Goal: Information Seeking & Learning: Learn about a topic

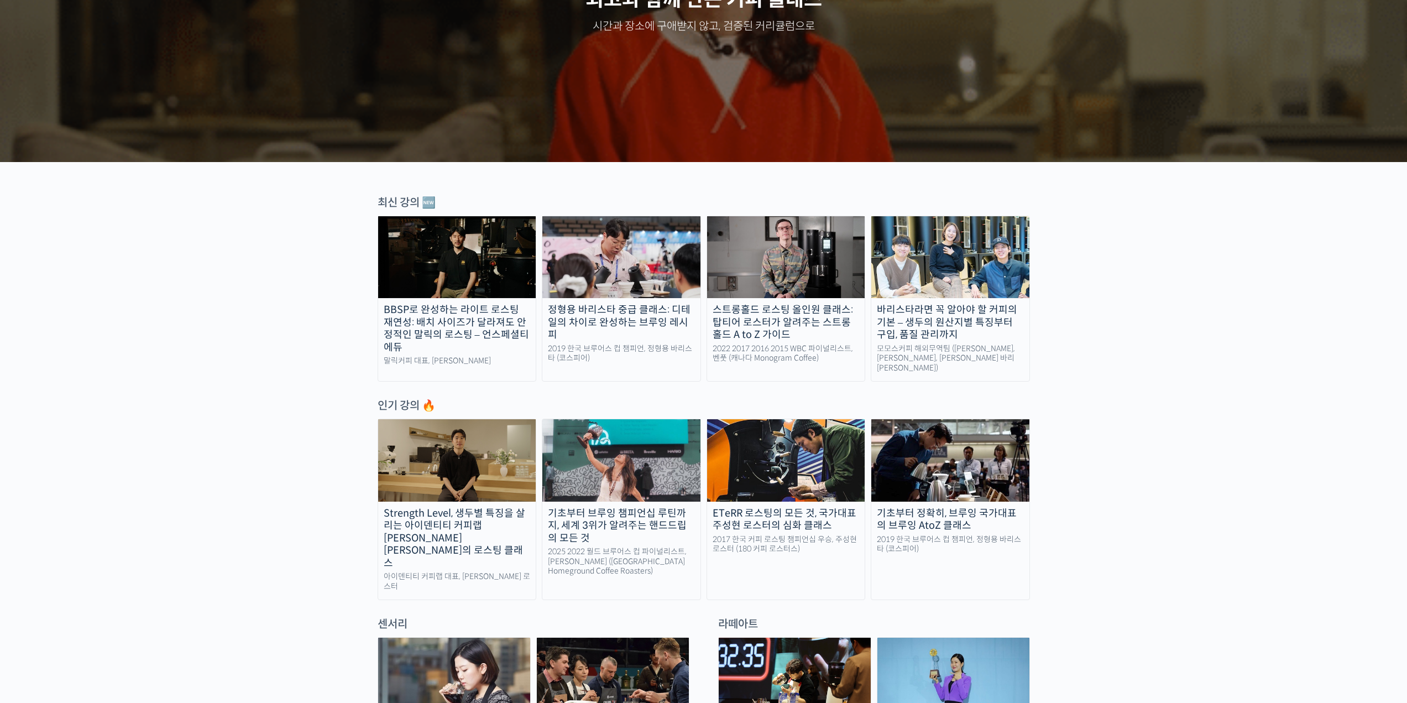
scroll to position [498, 0]
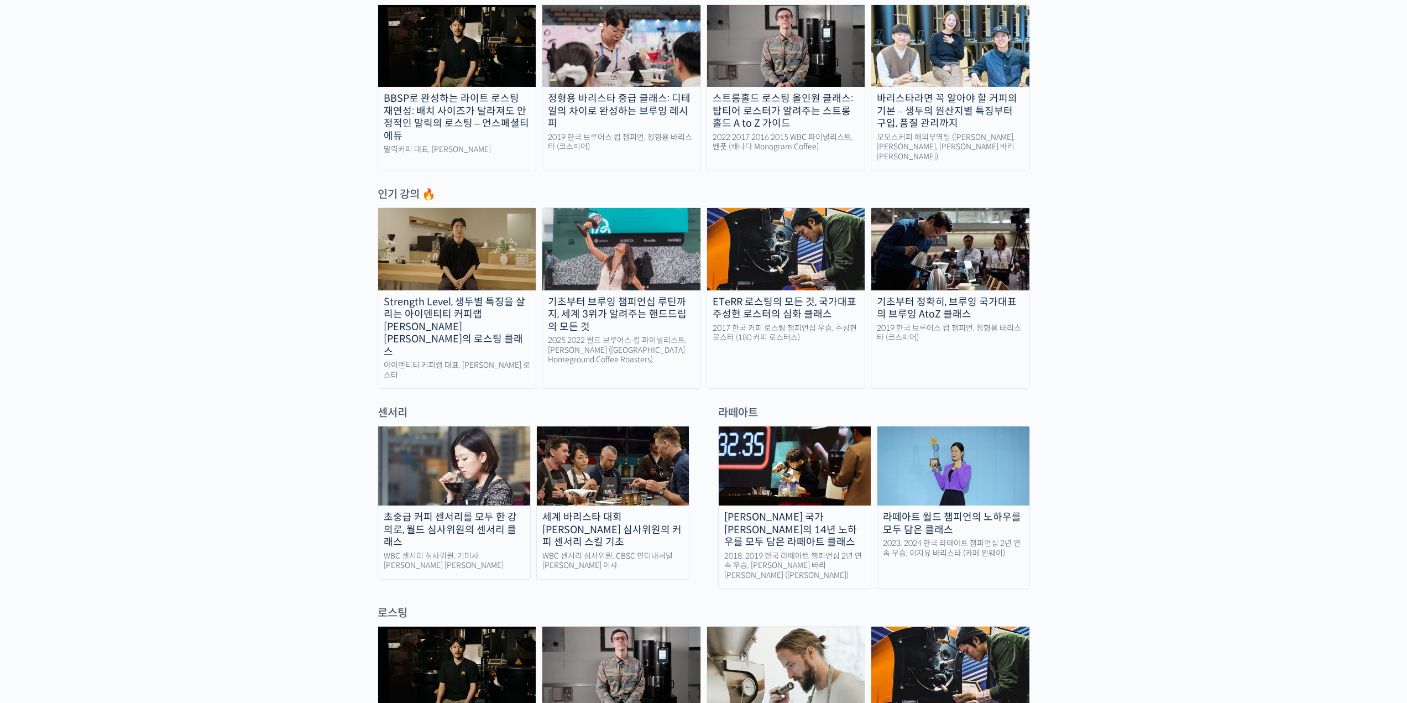
scroll to position [442, 0]
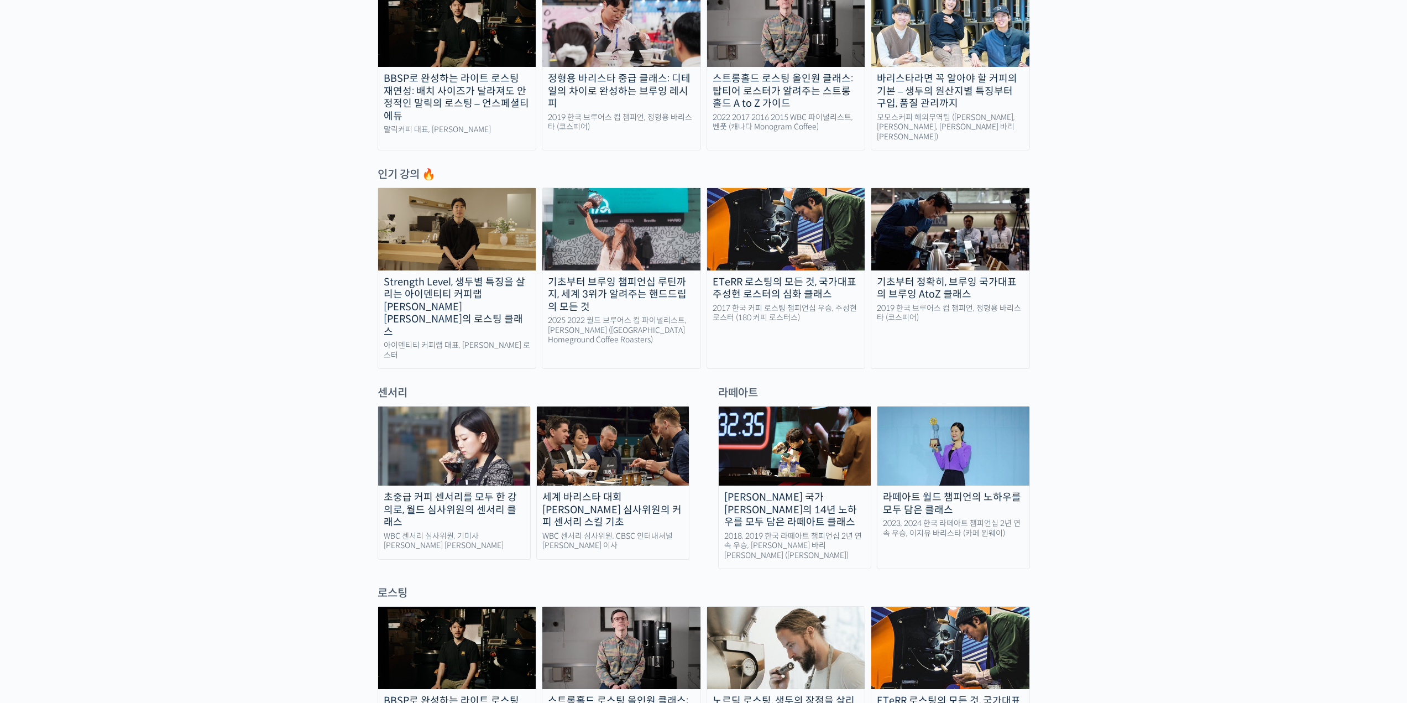
click at [411, 406] on img at bounding box center [454, 445] width 152 height 79
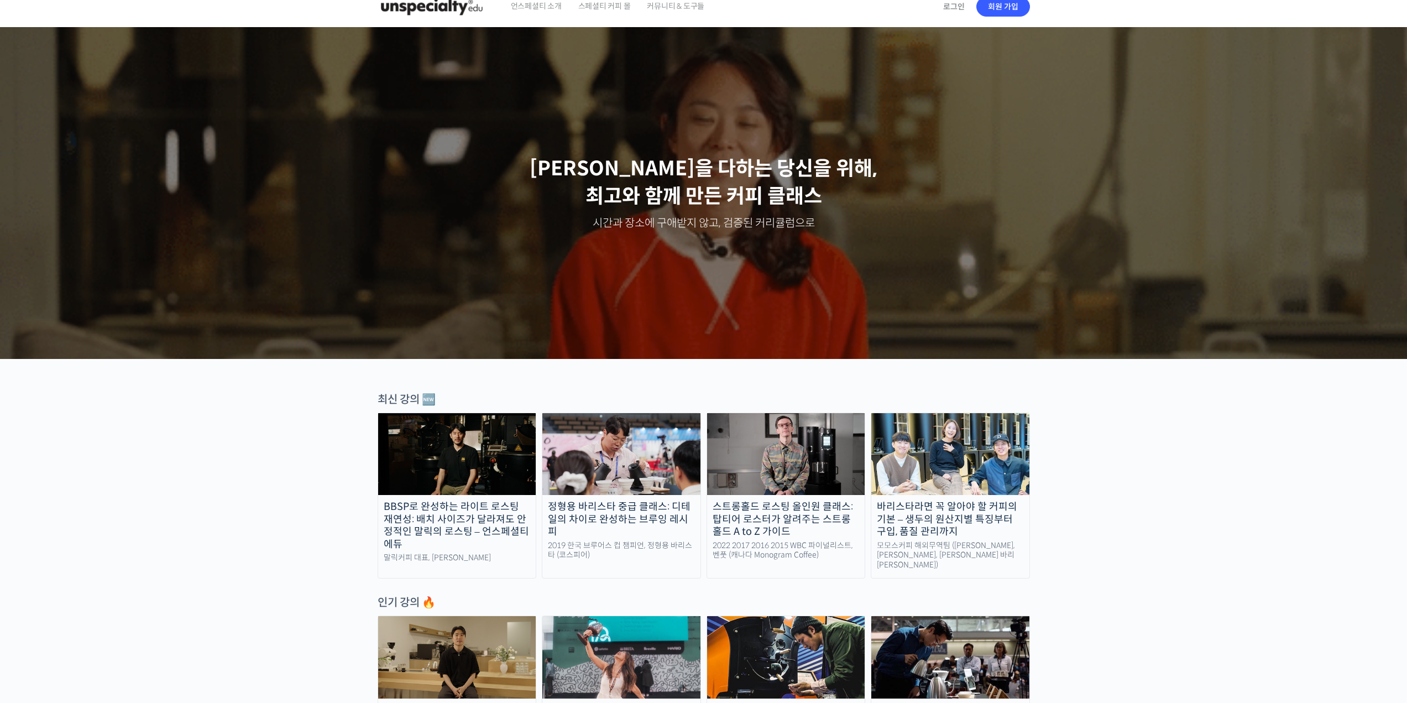
scroll to position [0, 0]
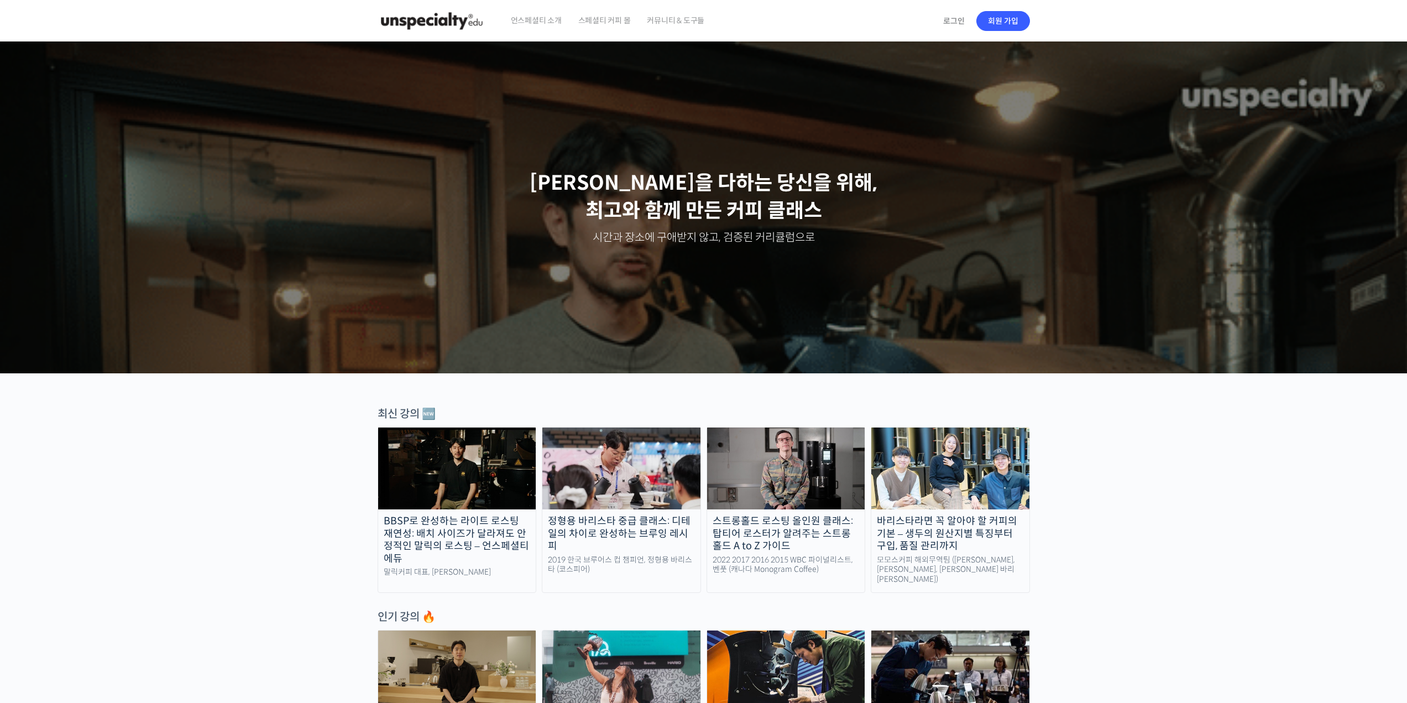
click at [601, 22] on span "스페셜티 커피 몰" at bounding box center [604, 20] width 53 height 42
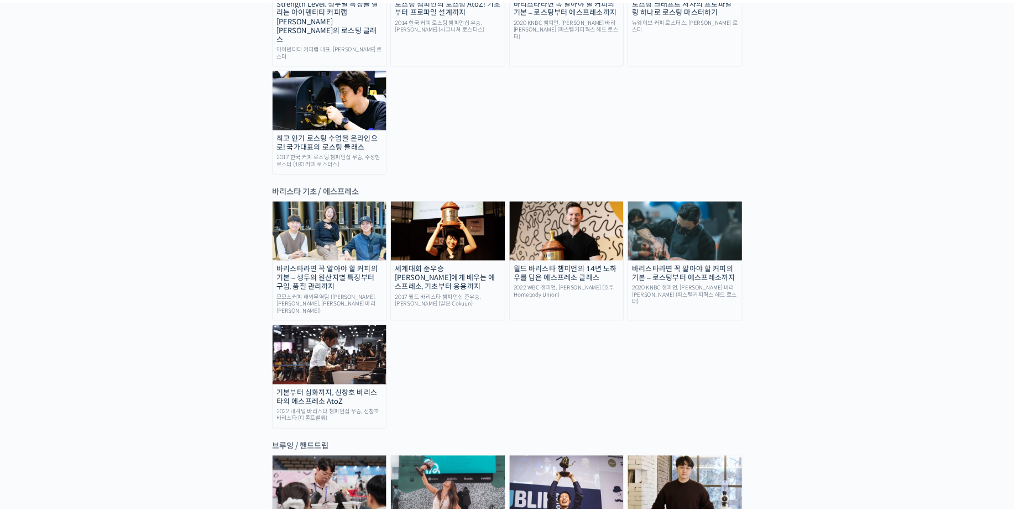
scroll to position [1305, 0]
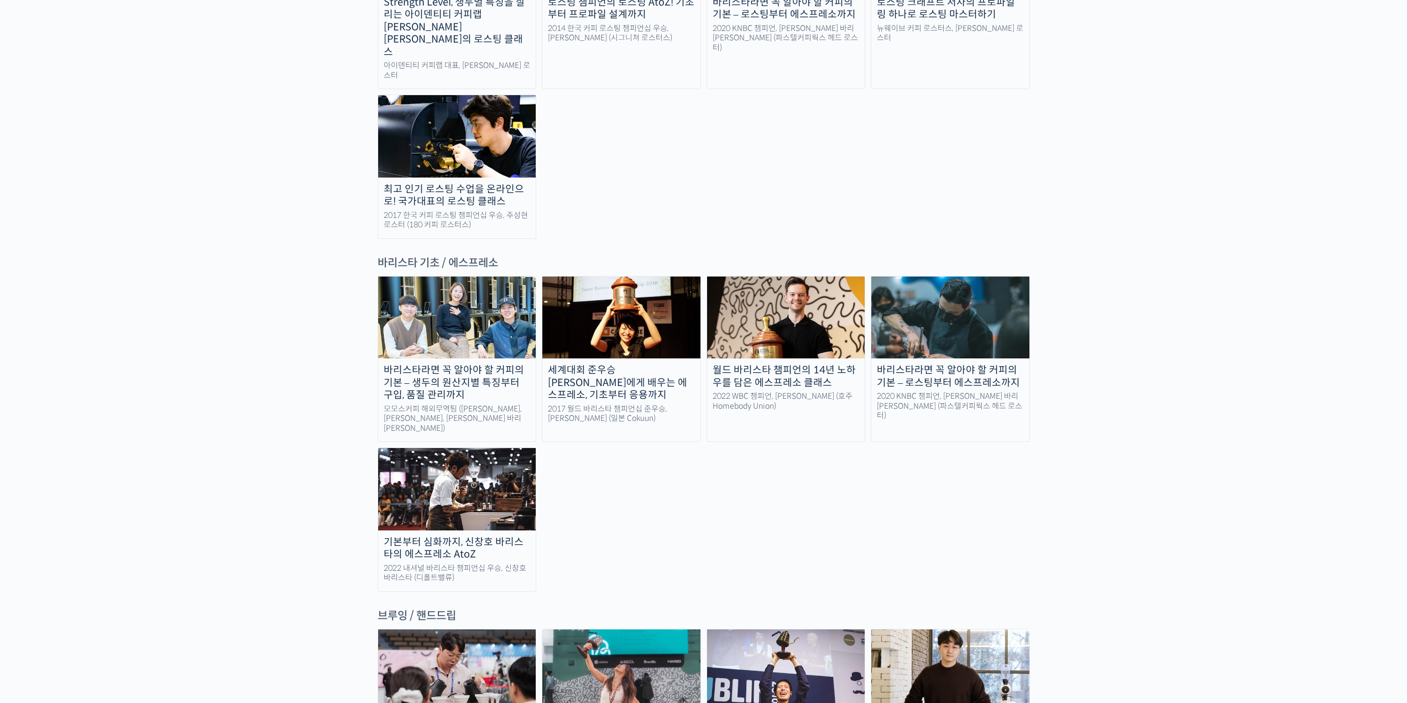
click at [484, 364] on div "바리스타라면 꼭 알아야 할 커피의 기본 – 생두의 원산지별 특징부터 구입, 품질 관리까지" at bounding box center [457, 383] width 158 height 38
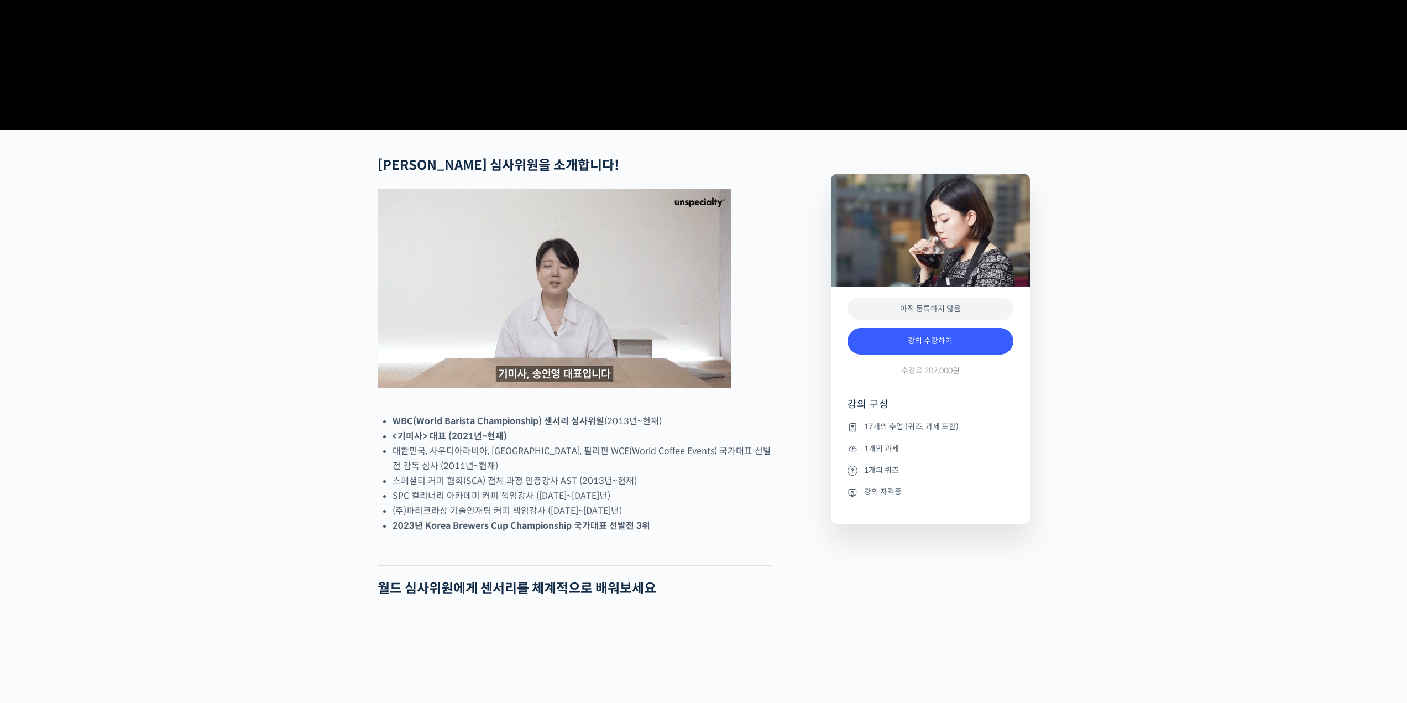
scroll to position [387, 0]
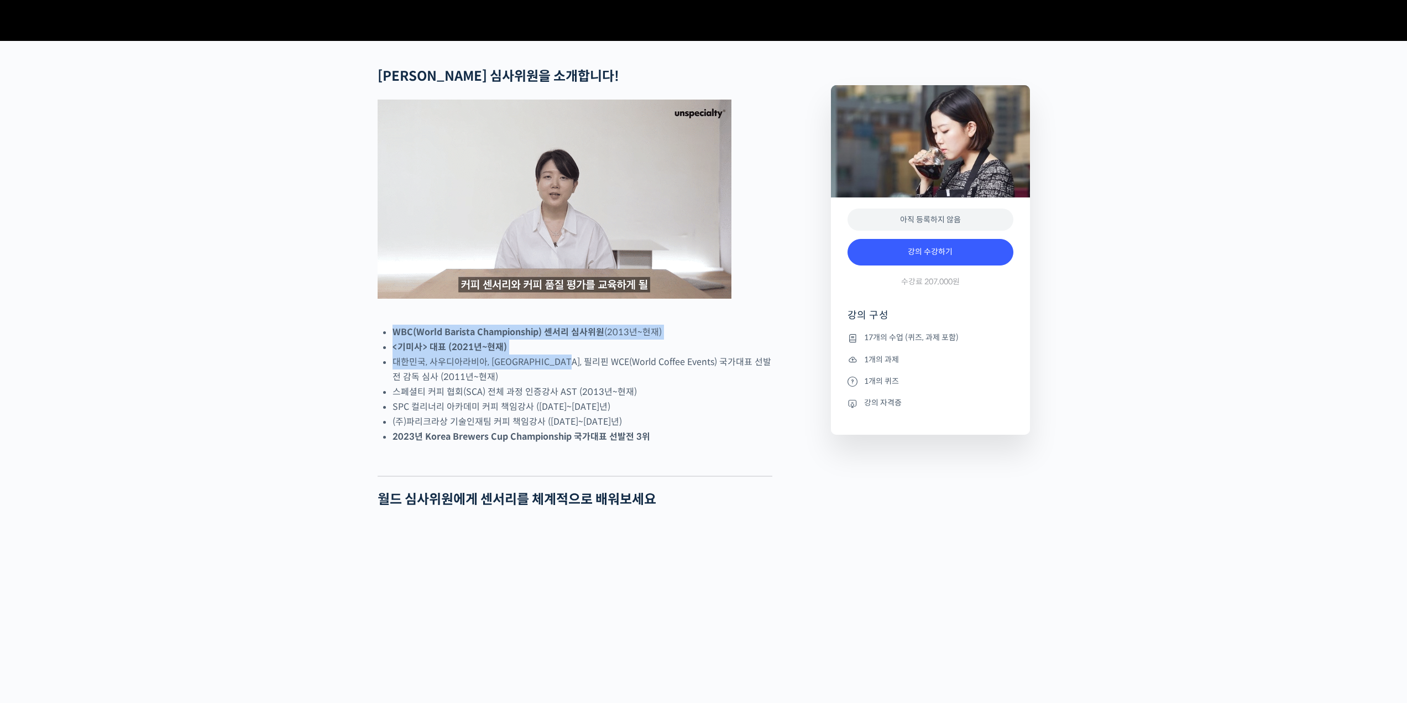
drag, startPoint x: 394, startPoint y: 370, endPoint x: 573, endPoint y: 405, distance: 183.0
click at [573, 405] on ul "WBC(World Barista Championship) 센서리 심사위원 (2013년~현재) <기미사> 대표 (2021년~현재) 대한민국, 사…" at bounding box center [583, 384] width 380 height 119
click at [573, 384] on li "대한민국, 사우디아라비아, 중국, 필리핀 WCE(World Coffee Events) 국가대표 선발전 감독 심사 (2011년~현재)" at bounding box center [583, 369] width 380 height 30
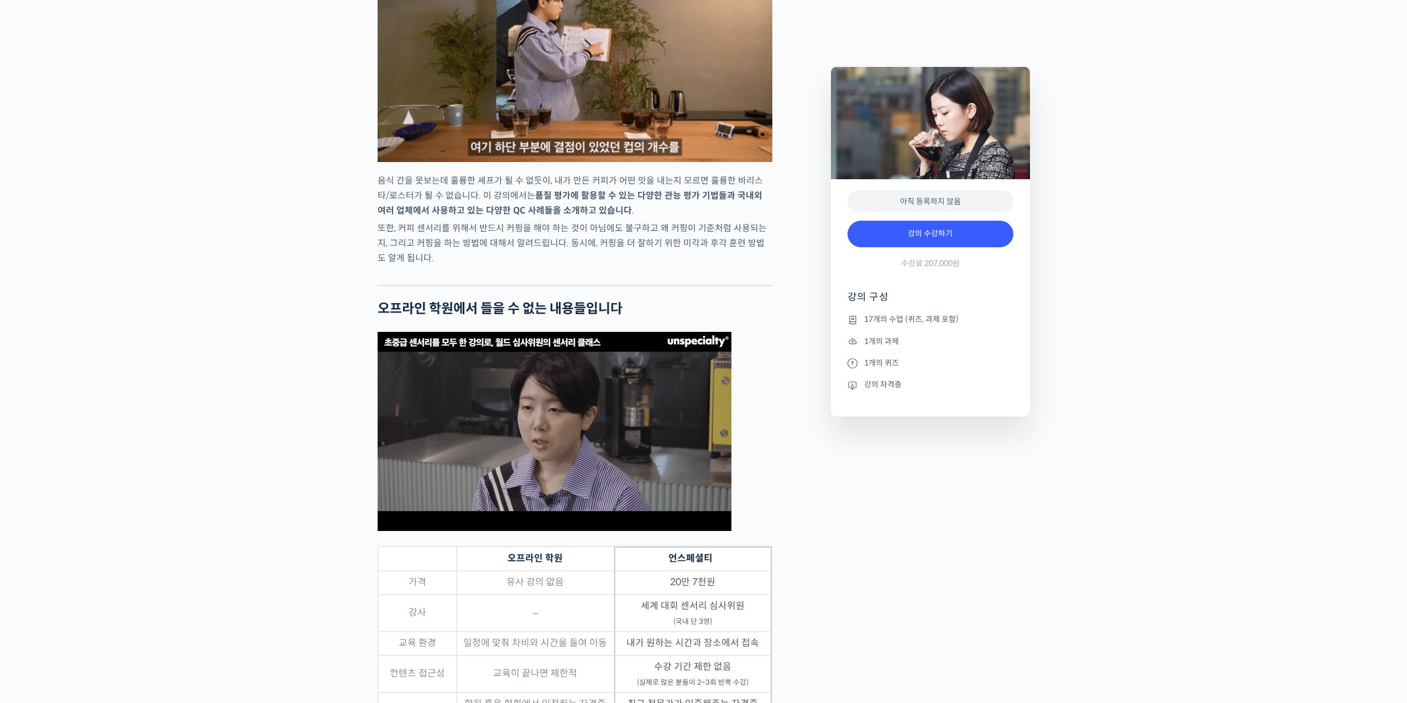
scroll to position [3428, 0]
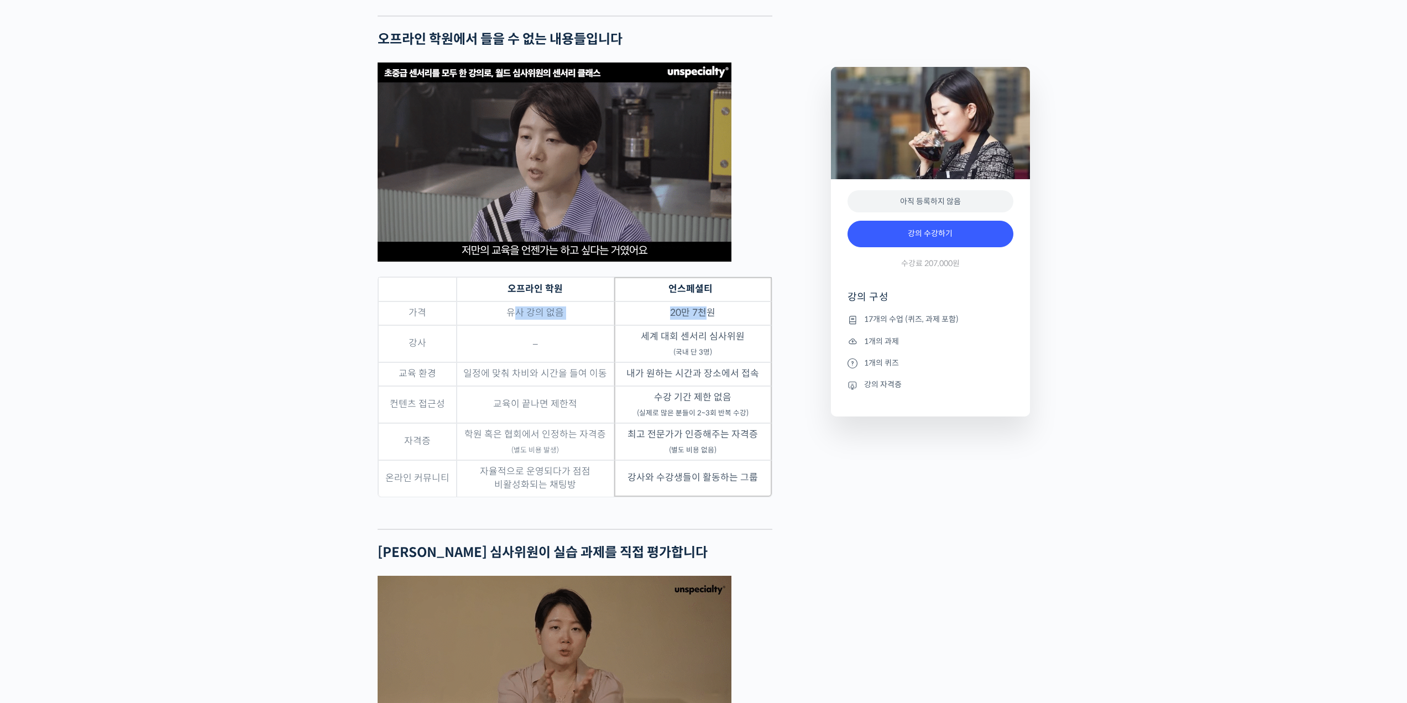
drag, startPoint x: 512, startPoint y: 351, endPoint x: 705, endPoint y: 361, distance: 193.2
click at [705, 325] on tr "가격 유사 강의 없음 20만 7천원" at bounding box center [575, 313] width 394 height 24
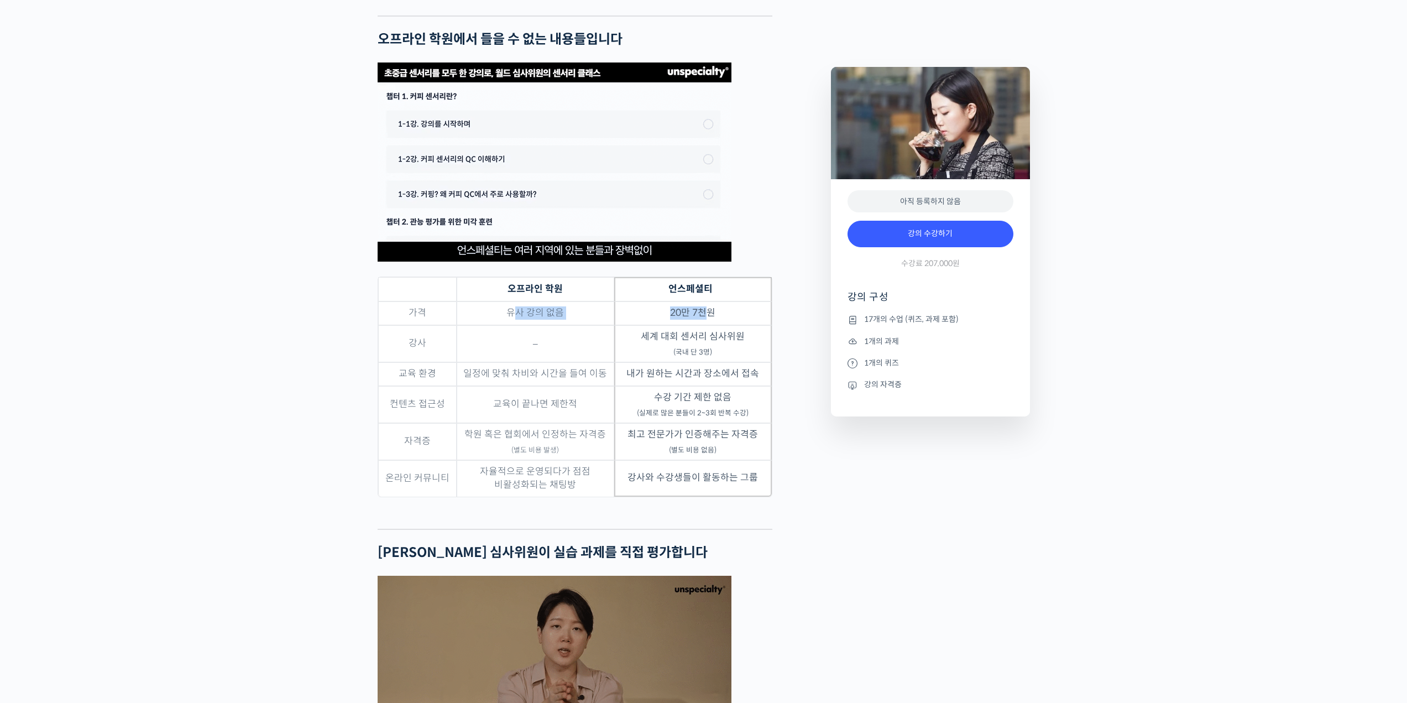
click at [705, 325] on td "20만 7천원" at bounding box center [693, 313] width 158 height 24
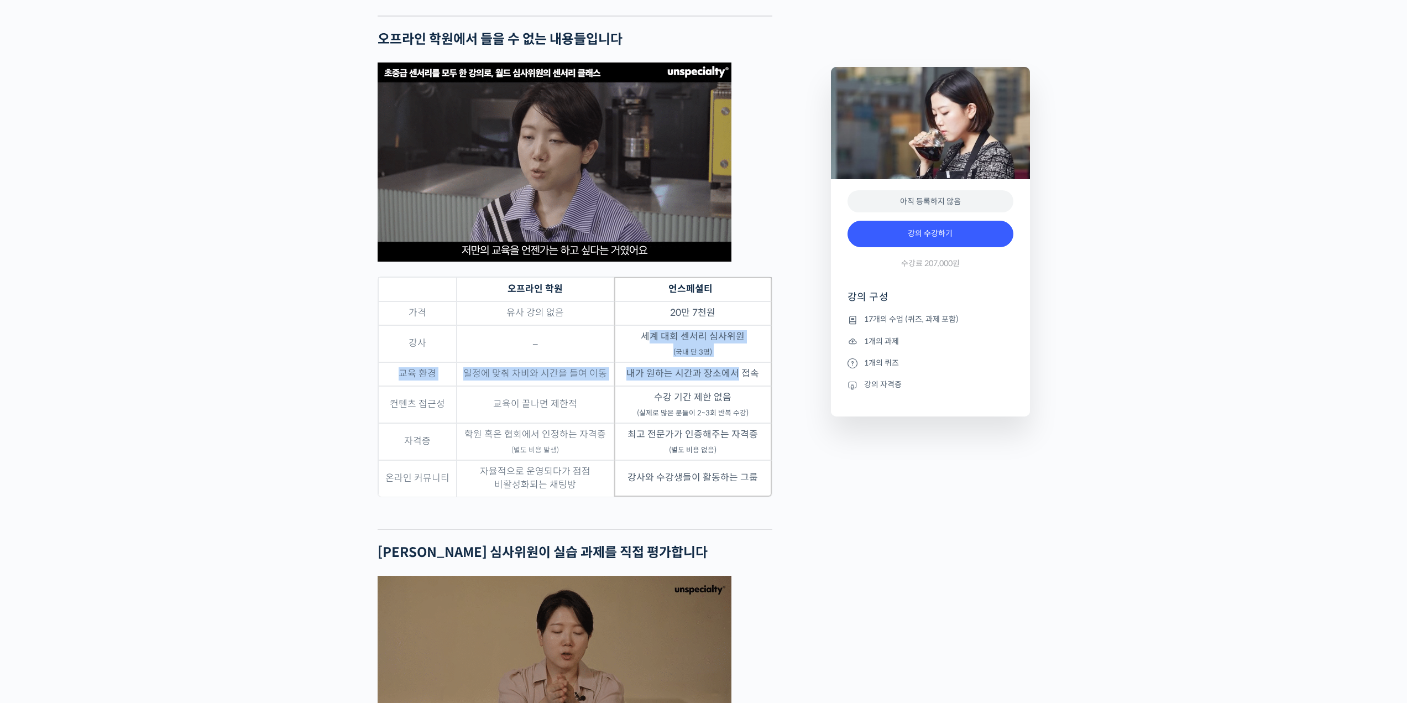
drag, startPoint x: 647, startPoint y: 376, endPoint x: 739, endPoint y: 409, distance: 97.4
click at [739, 409] on tbody "가격 유사 강의 없음 20만 7천원 강사 – 세계 대회 센서리 심사위원 (국내 단 3명) 교육 환경 일정에 맞춰 차비와 시간을 들여 이동 내가…" at bounding box center [575, 398] width 394 height 195
click at [739, 386] on td "내가 원하는 시간과 장소에서 접속" at bounding box center [693, 374] width 158 height 24
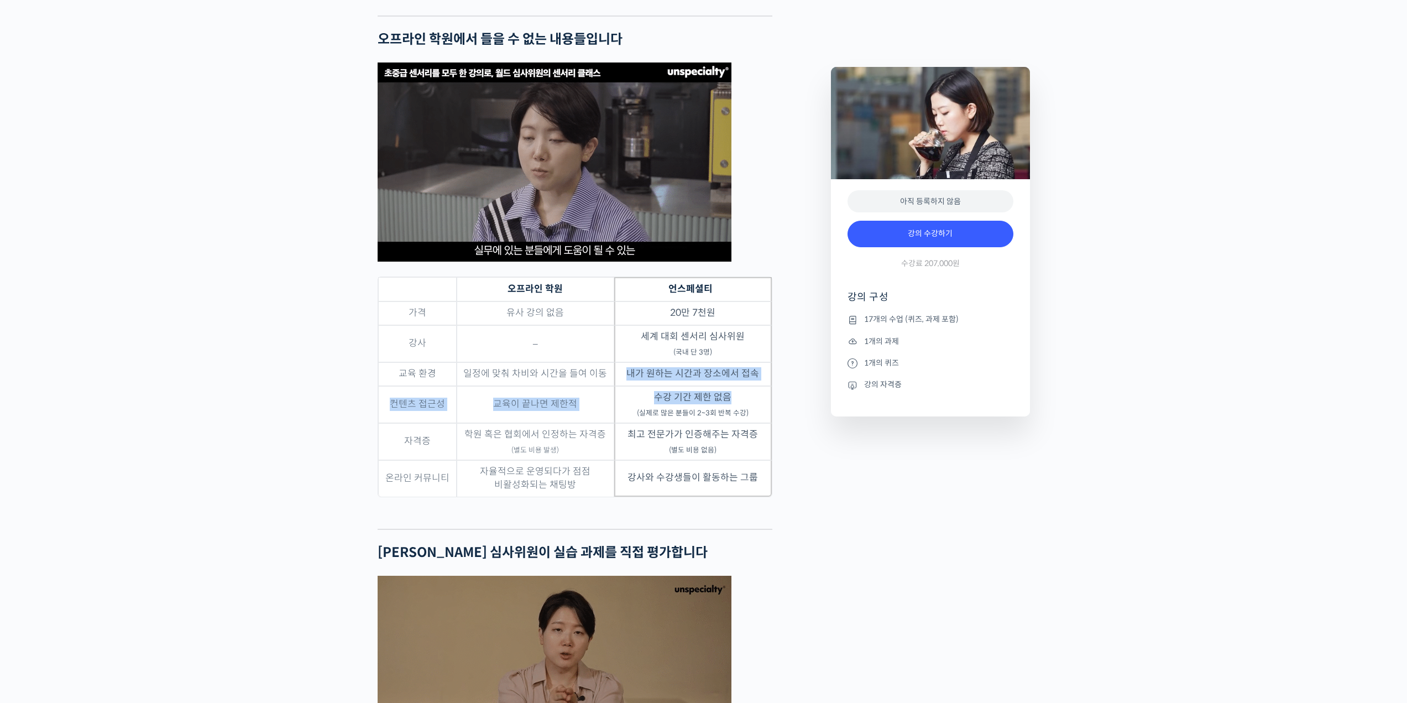
drag, startPoint x: 629, startPoint y: 415, endPoint x: 761, endPoint y: 426, distance: 132.0
click at [761, 426] on tbody "가격 유사 강의 없음 20만 7천원 강사 – 세계 대회 센서리 심사위원 (국내 단 3명) 교육 환경 일정에 맞춰 차비와 시간을 들여 이동 내가…" at bounding box center [575, 398] width 394 height 195
click at [761, 423] on td "수강 기간 제한 없음 (실제로 많은 분들이 2~3회 반복 수강)" at bounding box center [693, 404] width 158 height 37
drag, startPoint x: 653, startPoint y: 436, endPoint x: 765, endPoint y: 451, distance: 112.7
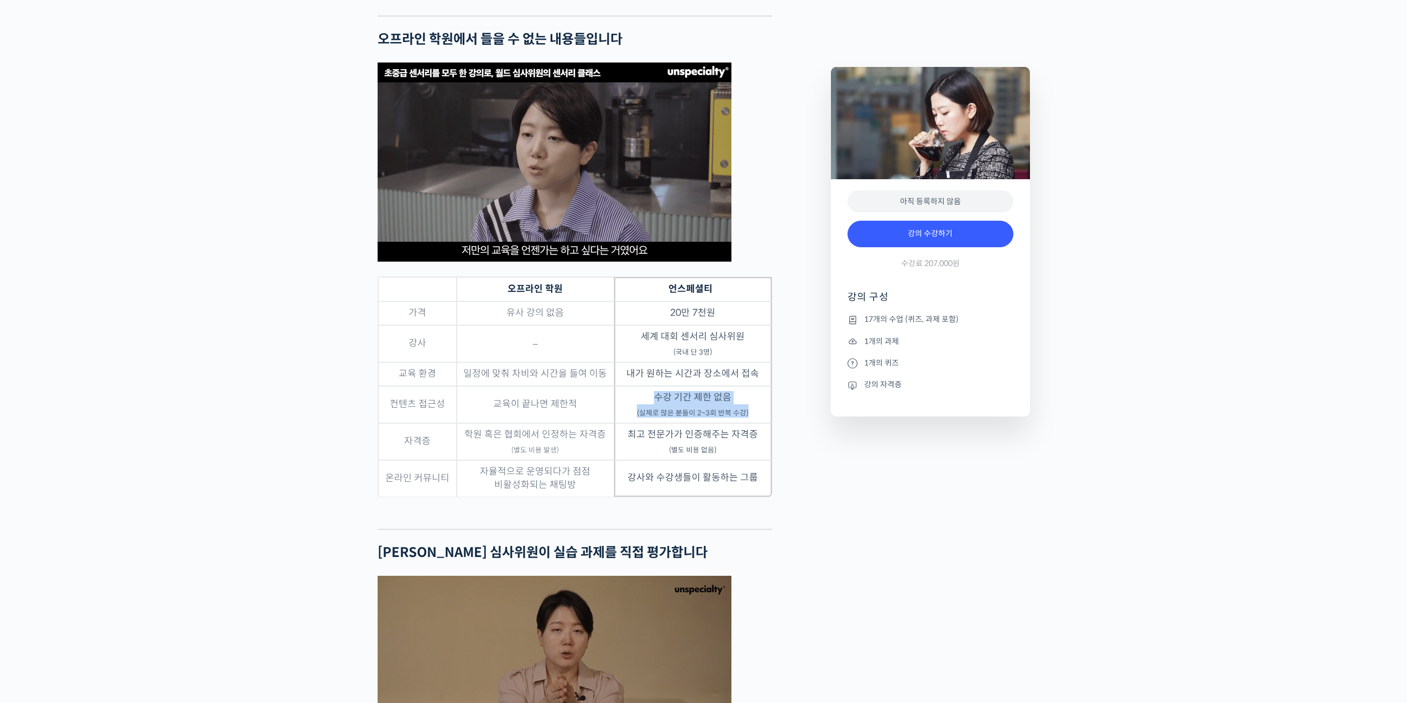
click at [765, 423] on td "수강 기간 제한 없음 (실제로 많은 분들이 2~3회 반복 수강)" at bounding box center [693, 404] width 158 height 37
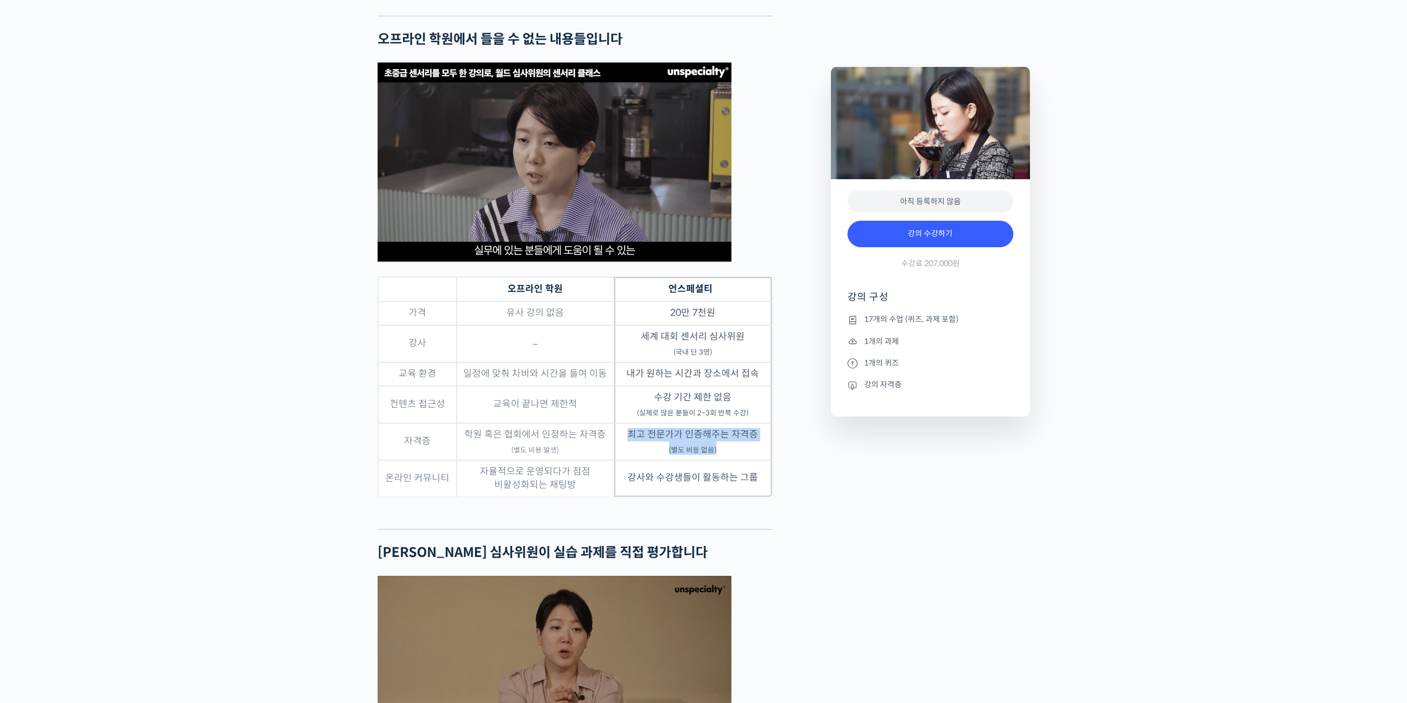
drag, startPoint x: 629, startPoint y: 474, endPoint x: 771, endPoint y: 495, distance: 144.1
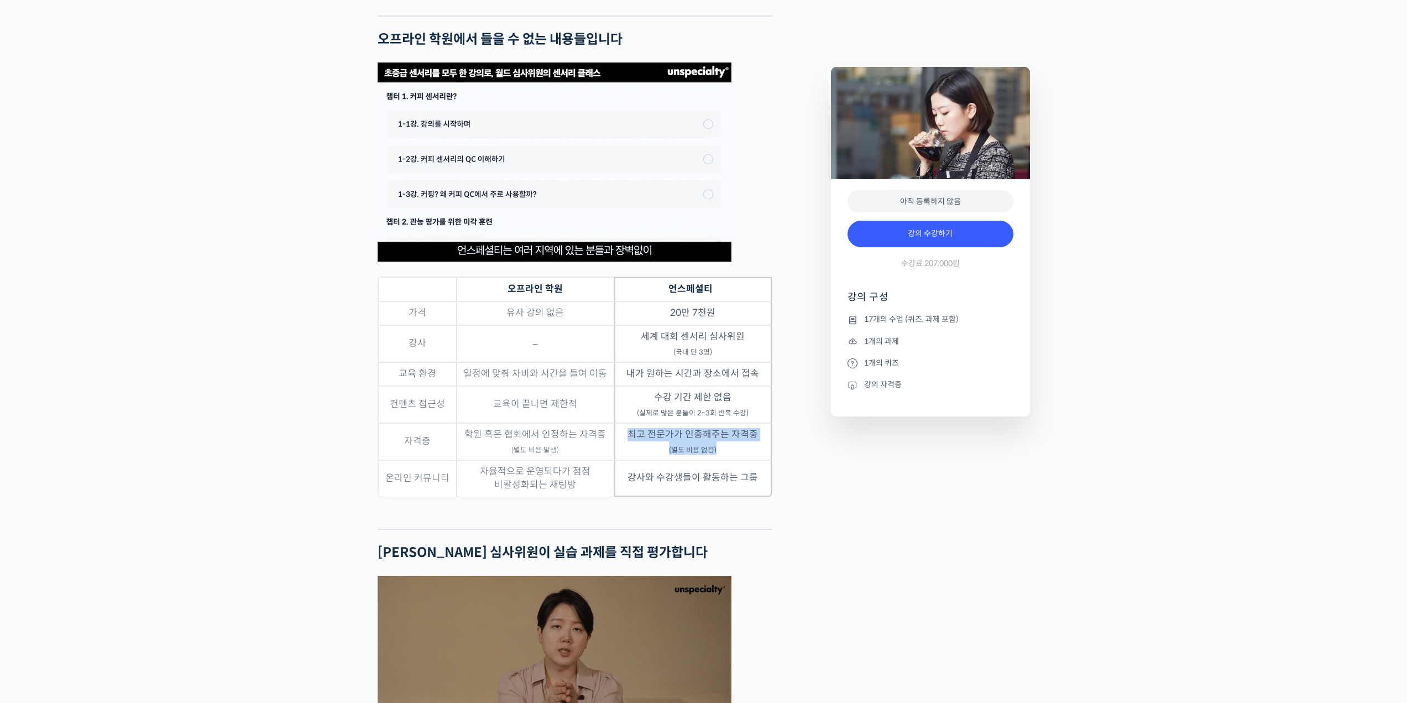
click at [771, 460] on td "최고 전문가가 인증해주는 자격증 (별도 비용 없음)" at bounding box center [693, 441] width 158 height 37
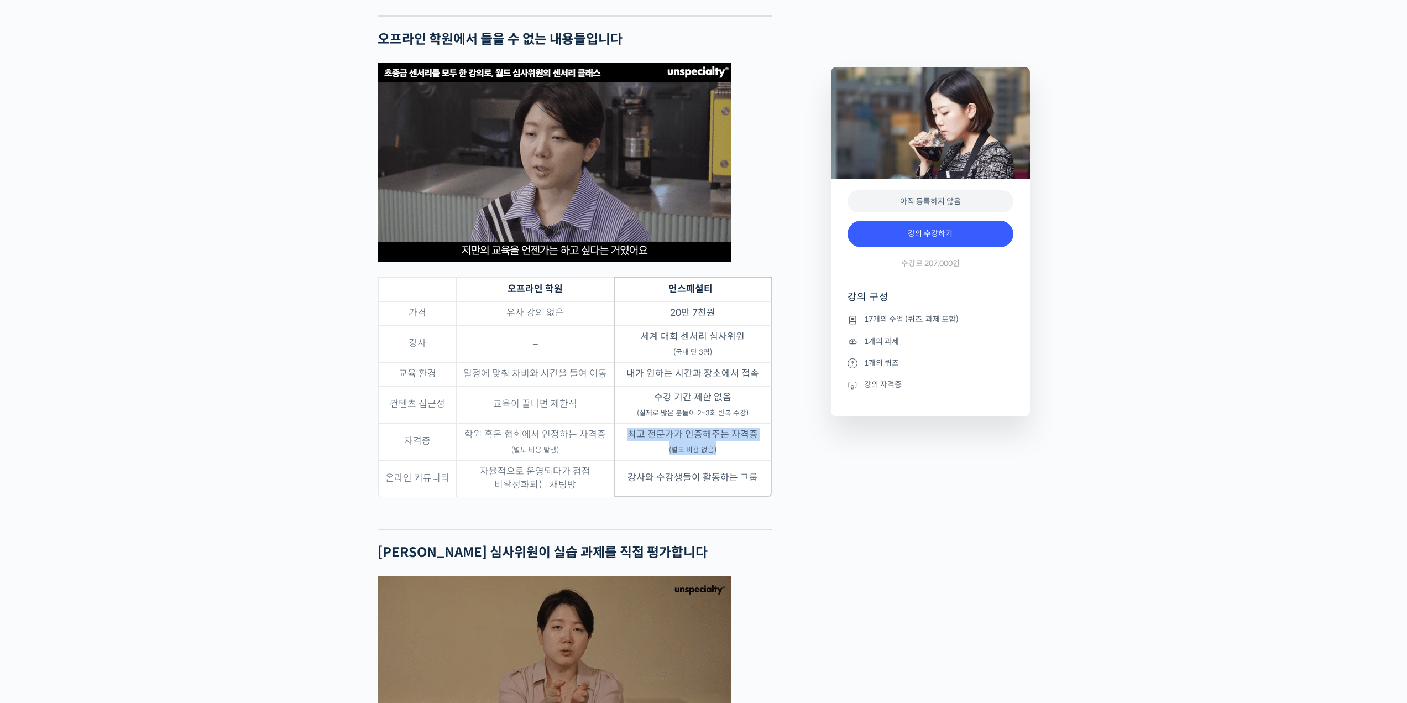
click at [771, 460] on td "최고 전문가가 인증해주는 자격증 (별도 비용 없음)" at bounding box center [693, 441] width 158 height 37
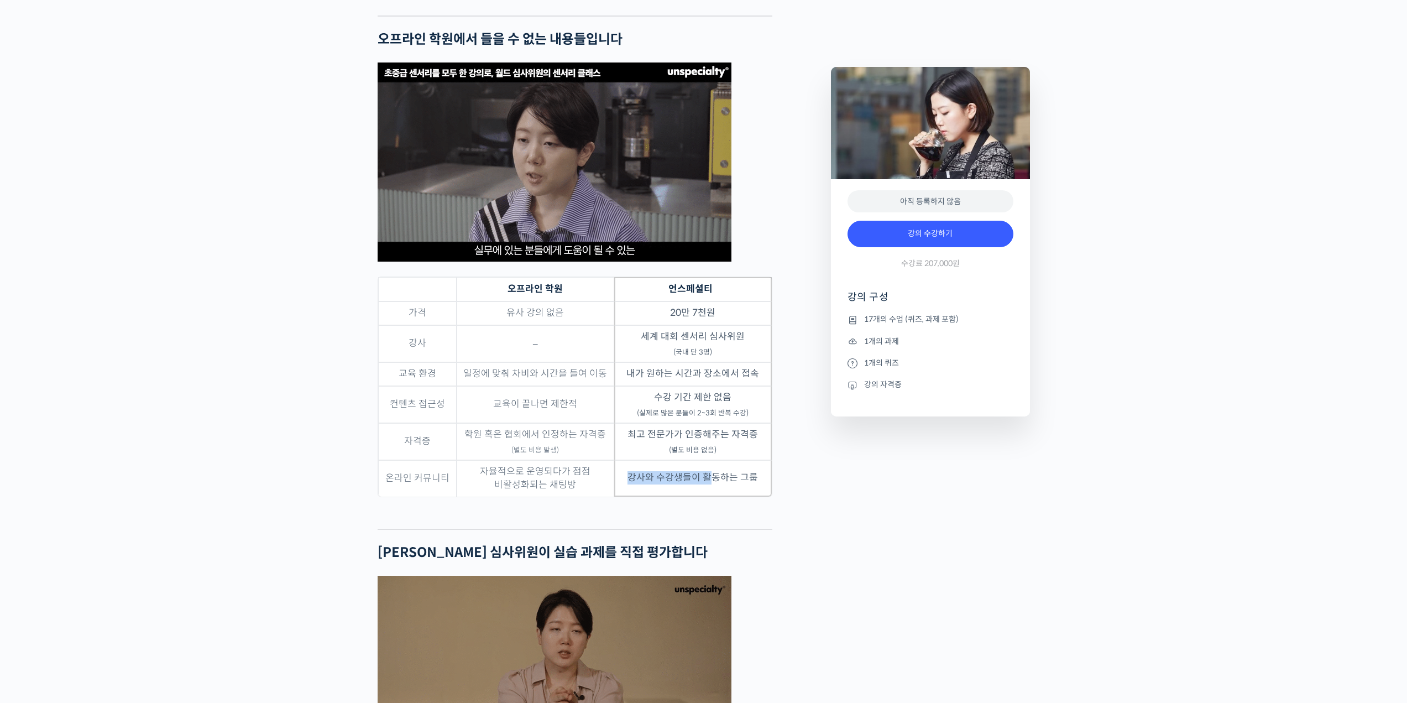
drag, startPoint x: 632, startPoint y: 517, endPoint x: 714, endPoint y: 520, distance: 81.9
click at [714, 496] on td "강사와 수강생들이 활동하는 그룹" at bounding box center [693, 478] width 158 height 36
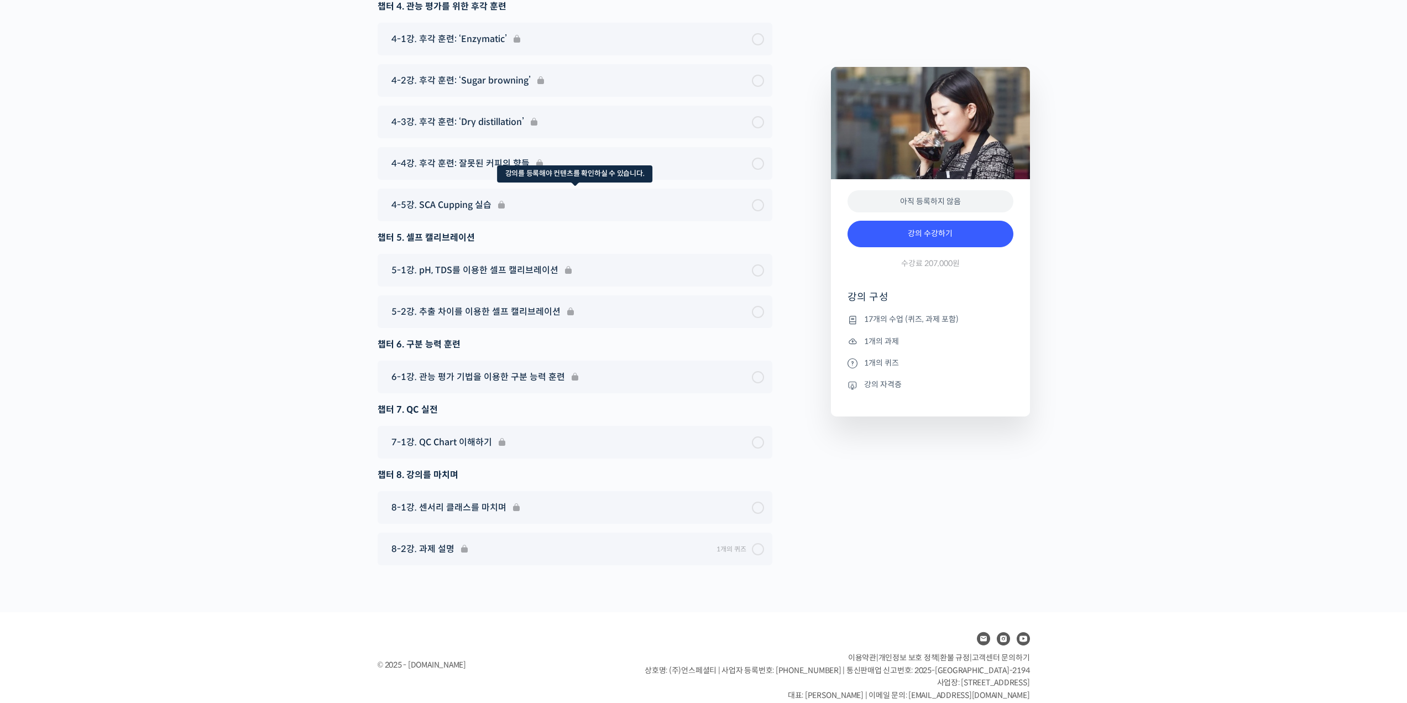
scroll to position [7503, 0]
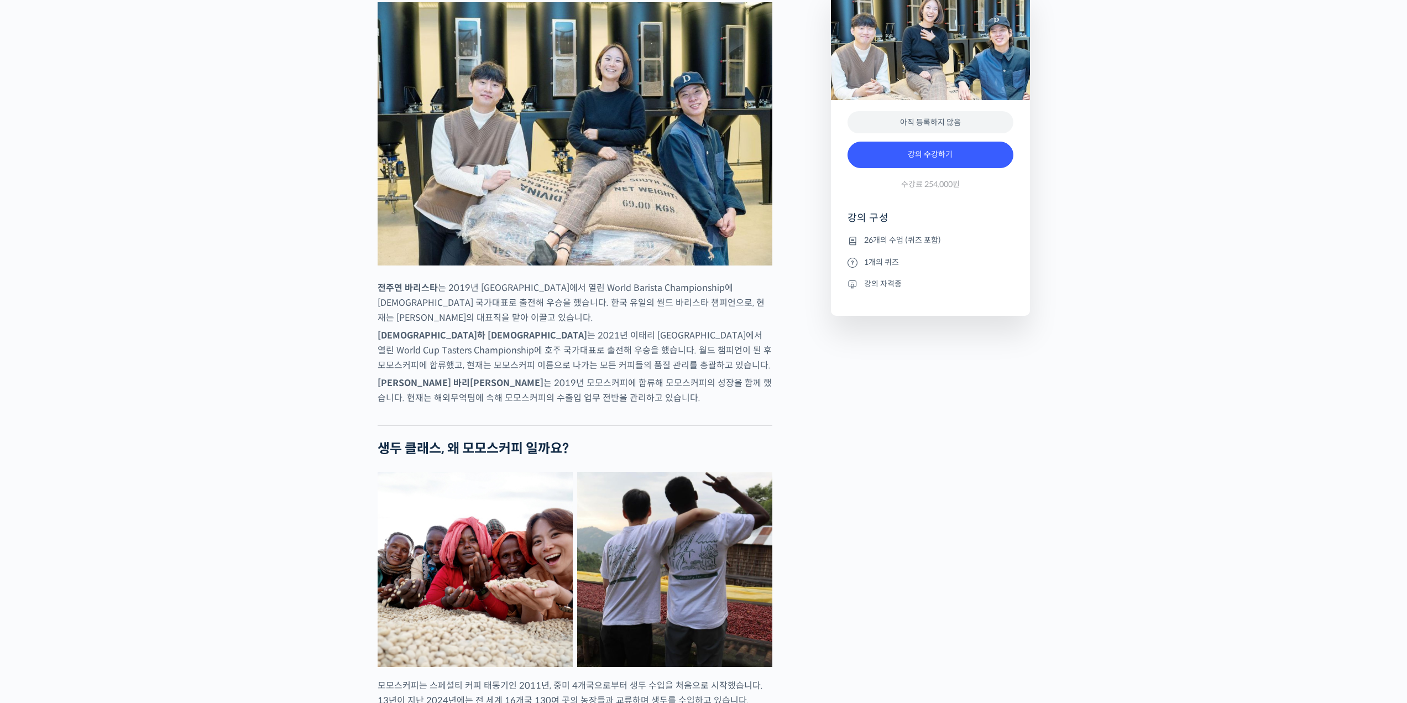
scroll to position [498, 0]
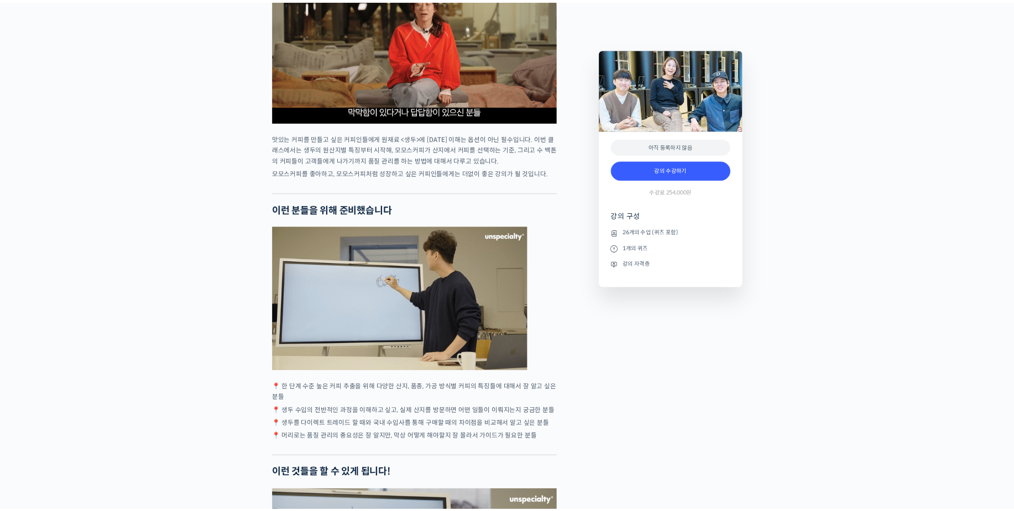
scroll to position [2211, 0]
